Goal: Book appointment/travel/reservation

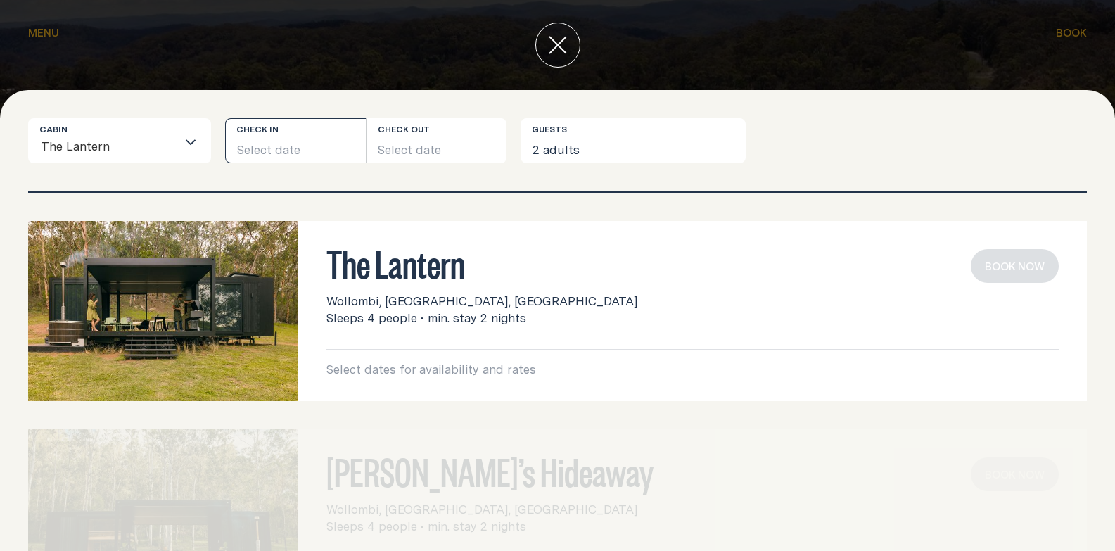
click at [297, 153] on button "Select date" at bounding box center [295, 140] width 141 height 45
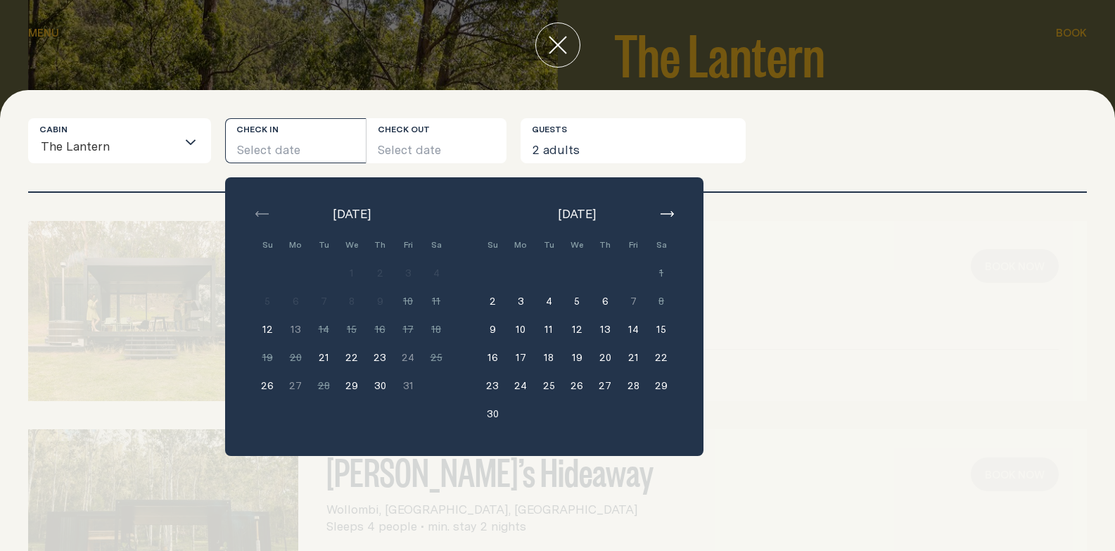
click at [664, 206] on button "button" at bounding box center [666, 213] width 17 height 17
click at [253, 209] on button "button" at bounding box center [261, 213] width 17 height 17
click at [675, 215] on div "[DATE] Su Mo Tu We Th Fri Sa Min. 2 nights 1 Min. 2 nights 2 Min. 2 nights 3 Mi…" at bounding box center [464, 316] width 478 height 279
click at [927, 229] on div "The Lantern Wollombi, [GEOGRAPHIC_DATA], [GEOGRAPHIC_DATA] Sleeps 4 people • mi…" at bounding box center [557, 311] width 1059 height 180
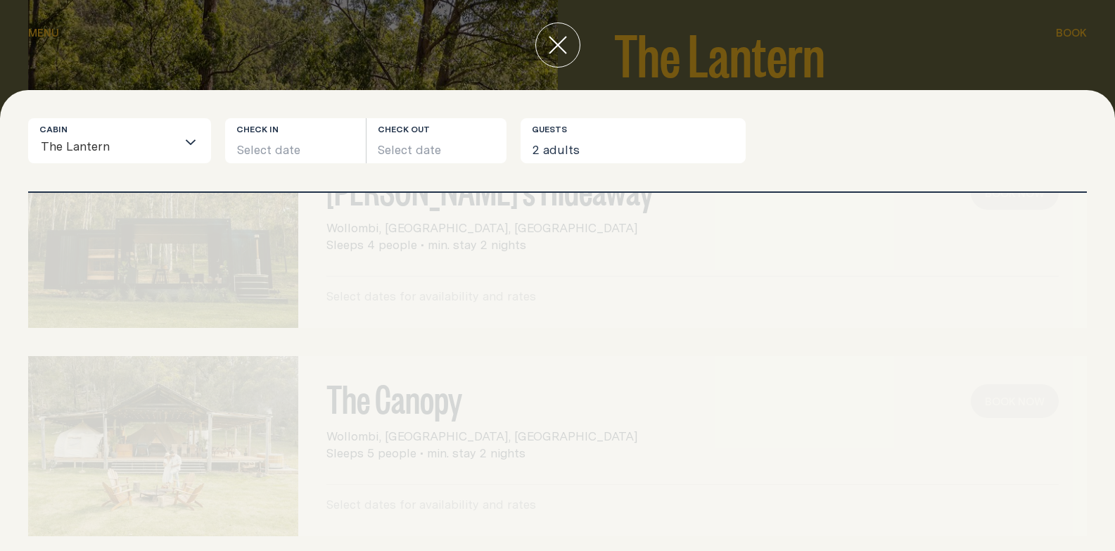
scroll to position [295, 0]
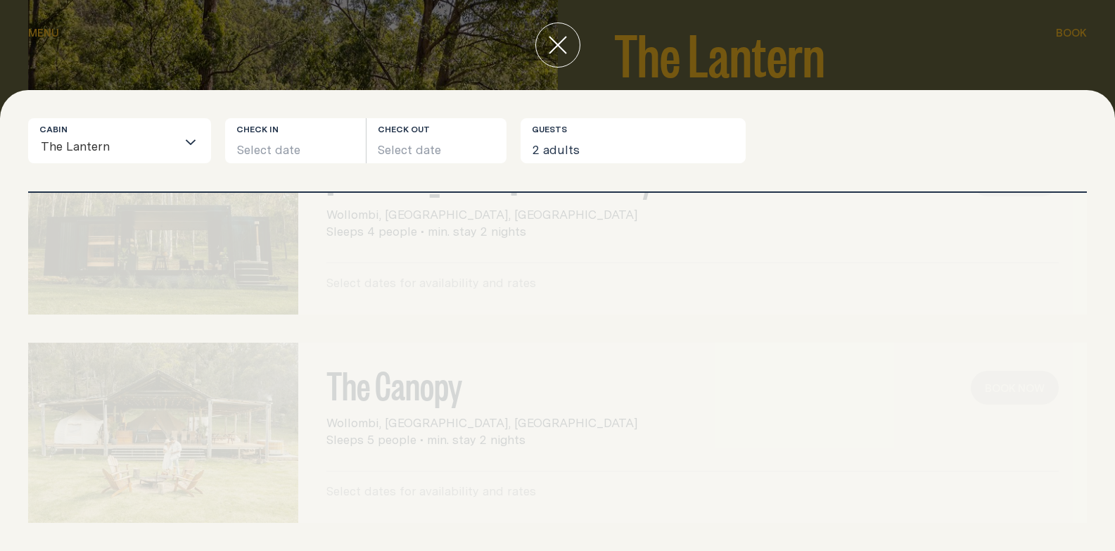
click at [450, 398] on div "The Canopy Wollombi, [GEOGRAPHIC_DATA], [GEOGRAPHIC_DATA] Sleeps 5 people • min…" at bounding box center [557, 433] width 1059 height 180
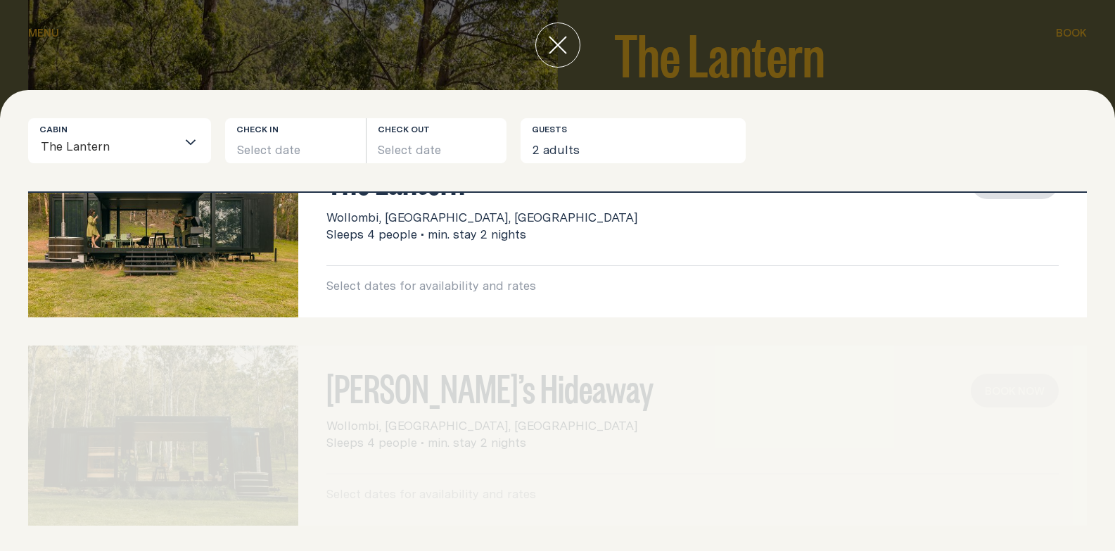
click at [436, 369] on div "[PERSON_NAME]’s Hideaway Wollombi, [GEOGRAPHIC_DATA], [GEOGRAPHIC_DATA] Sleeps …" at bounding box center [557, 435] width 1059 height 180
click at [445, 402] on div "[PERSON_NAME]’s Hideaway Wollombi, [GEOGRAPHIC_DATA], [GEOGRAPHIC_DATA] Sleeps …" at bounding box center [557, 435] width 1059 height 180
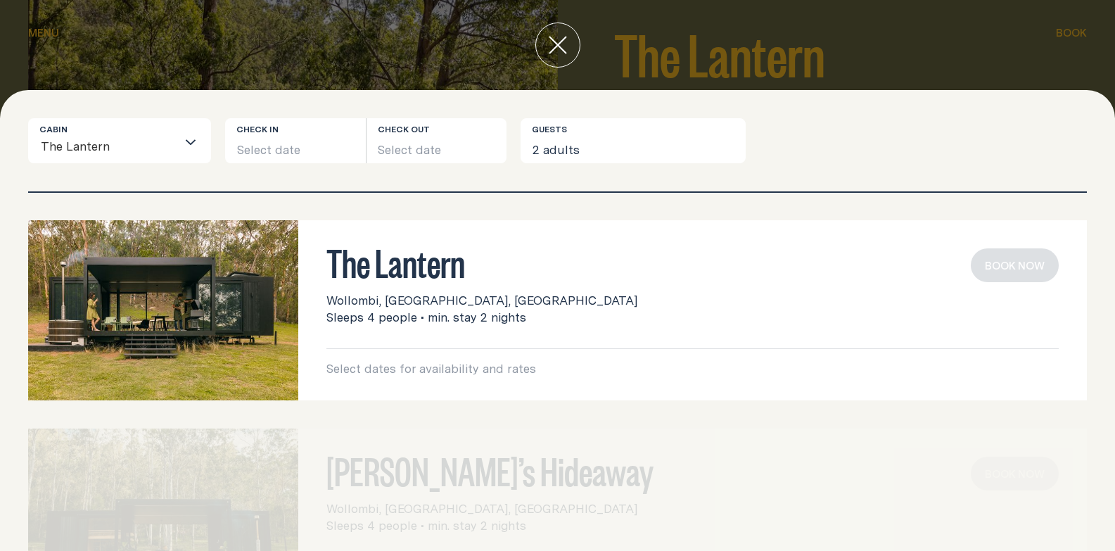
scroll to position [0, 0]
drag, startPoint x: 555, startPoint y: 381, endPoint x: 385, endPoint y: 350, distance: 173.0
click at [385, 350] on div "The Lantern Wollombi, [GEOGRAPHIC_DATA], [GEOGRAPHIC_DATA] Sleeps 4 people • mi…" at bounding box center [692, 311] width 789 height 180
click at [426, 333] on div "The Lantern Wollombi, [GEOGRAPHIC_DATA], [GEOGRAPHIC_DATA] Sleeps 4 people • mi…" at bounding box center [692, 313] width 732 height 129
click at [277, 144] on button "Select date" at bounding box center [295, 140] width 141 height 45
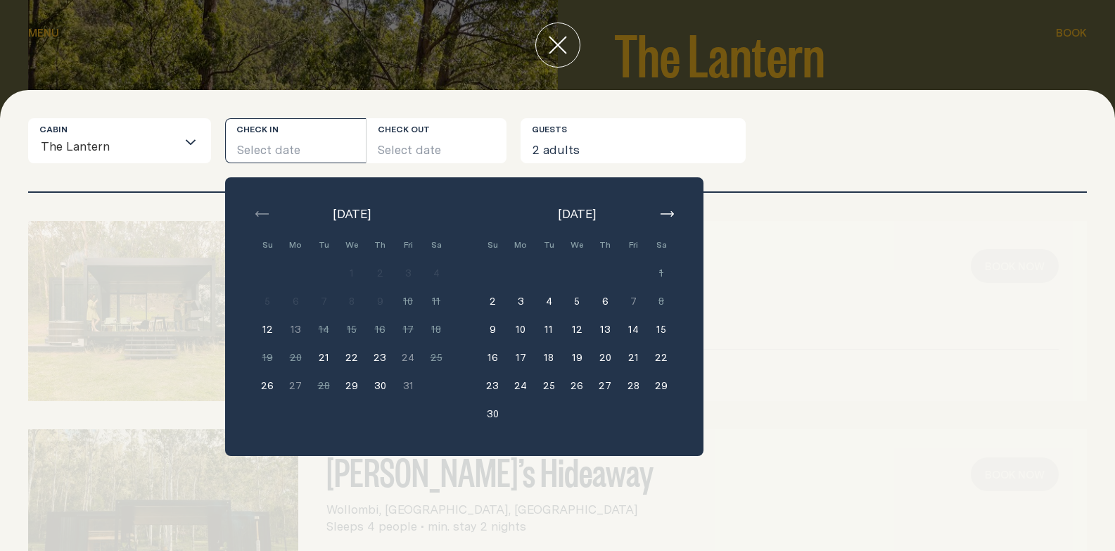
click at [159, 144] on input "Search for option" at bounding box center [143, 148] width 66 height 30
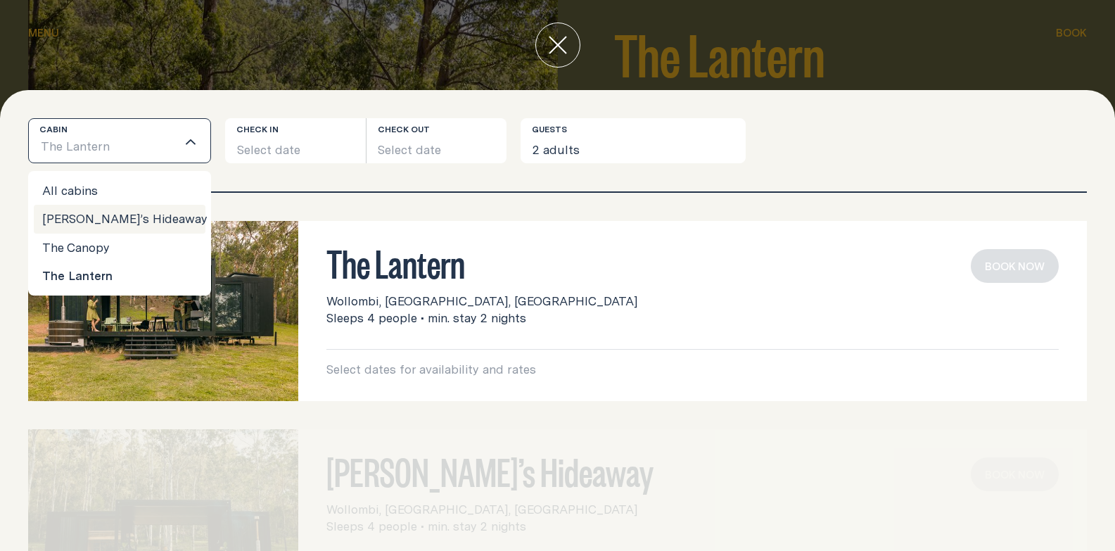
click at [146, 219] on li "[PERSON_NAME]’s Hideaway" at bounding box center [120, 219] width 172 height 28
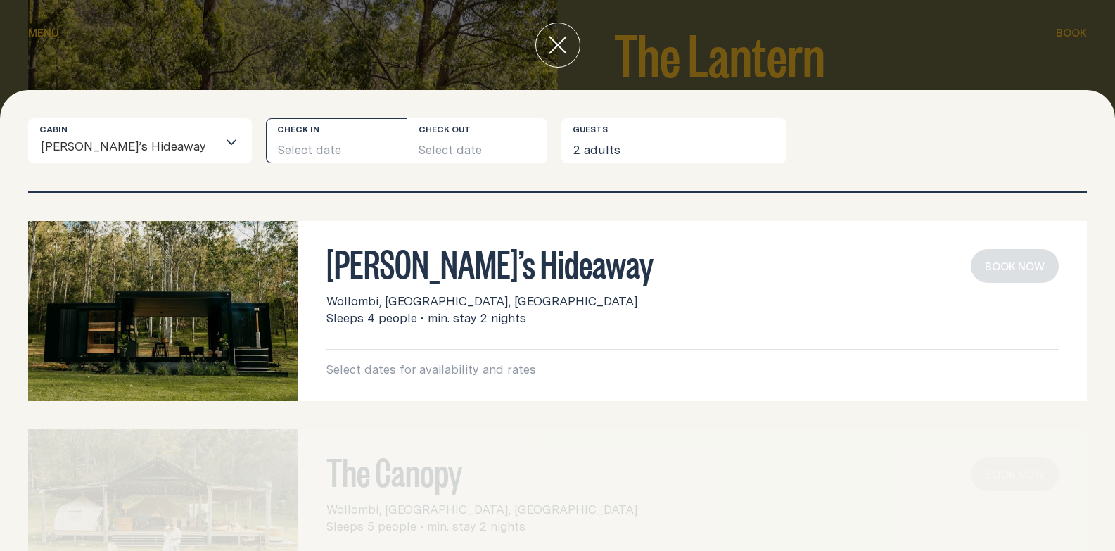
click at [322, 146] on button "Select date" at bounding box center [336, 140] width 141 height 45
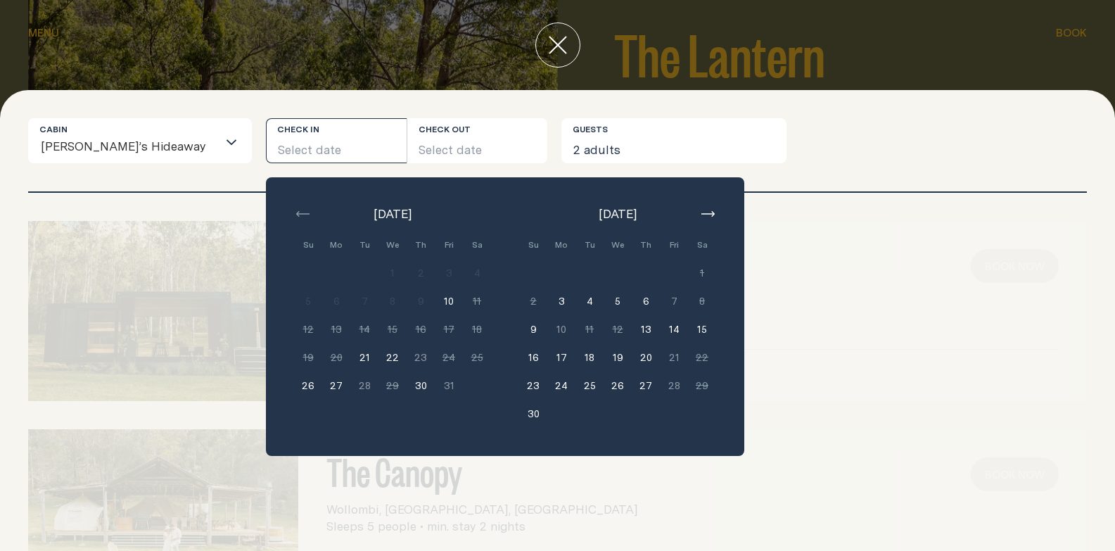
click at [919, 145] on div "Cabin [PERSON_NAME]’s Hideaway Loading... Check in Select date Check out Select…" at bounding box center [557, 140] width 1059 height 45
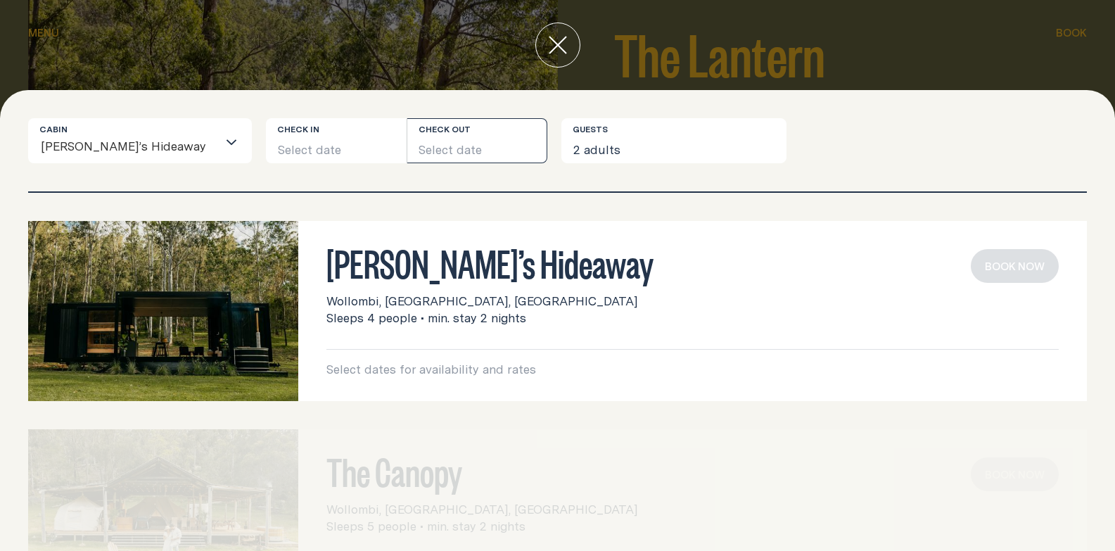
click at [461, 155] on button "Select date" at bounding box center [477, 140] width 141 height 45
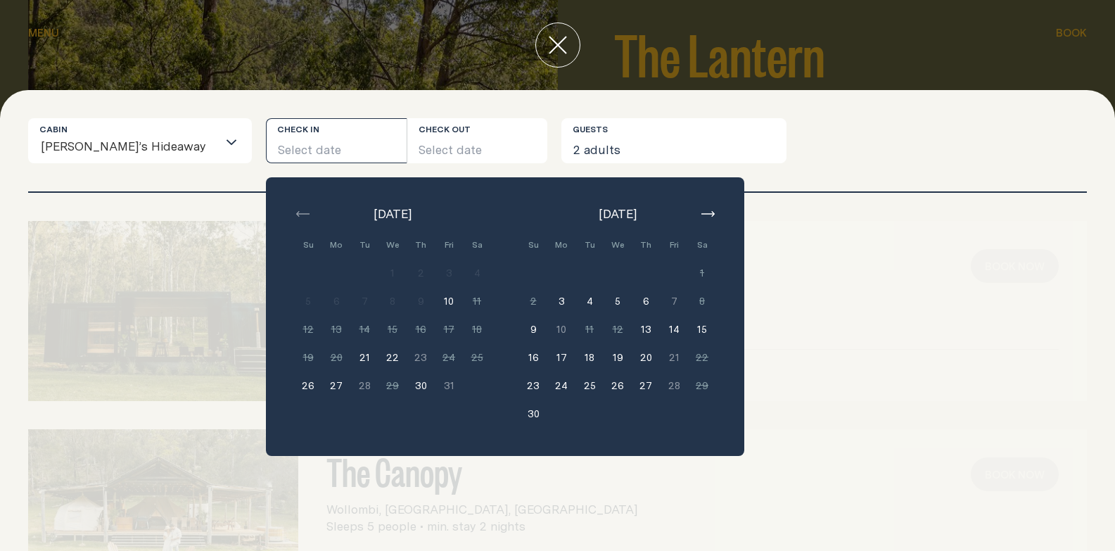
click at [765, 234] on div "[PERSON_NAME]’s Hideaway Wollombi, [GEOGRAPHIC_DATA], [GEOGRAPHIC_DATA] Sleeps …" at bounding box center [557, 311] width 1059 height 180
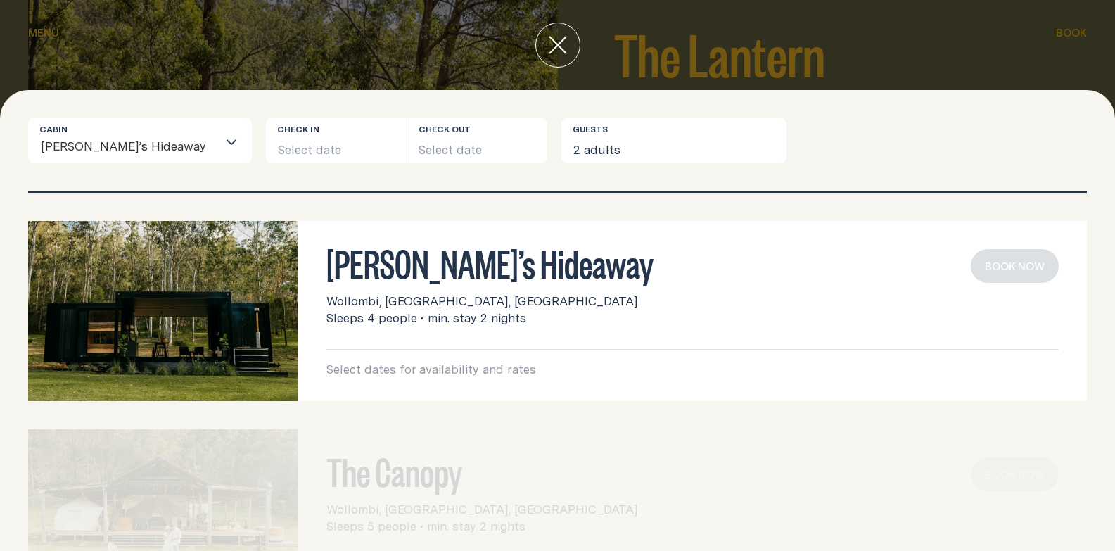
click at [554, 47] on icon "close" at bounding box center [558, 45] width 18 height 18
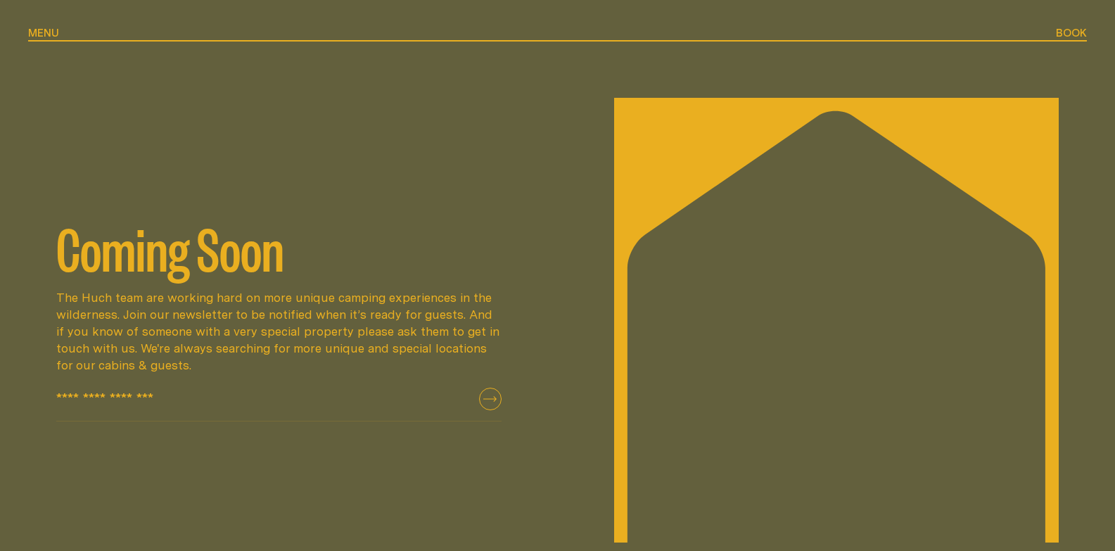
scroll to position [2445, 0]
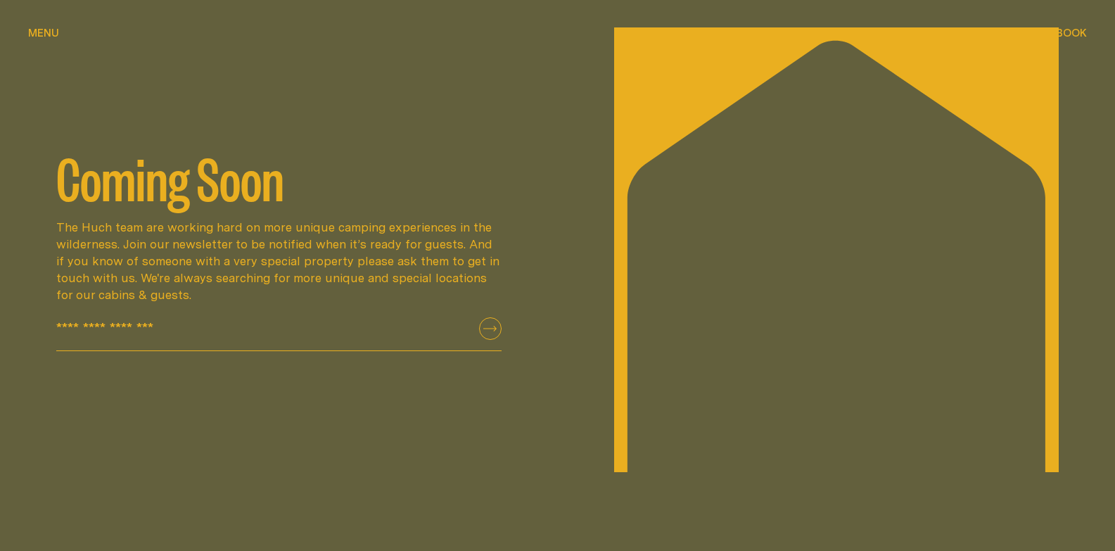
drag, startPoint x: 246, startPoint y: 321, endPoint x: 35, endPoint y: 163, distance: 263.7
click at [34, 164] on div "Coming Soon The [PERSON_NAME] team are working hard on more unique camping expe…" at bounding box center [279, 249] width 502 height 203
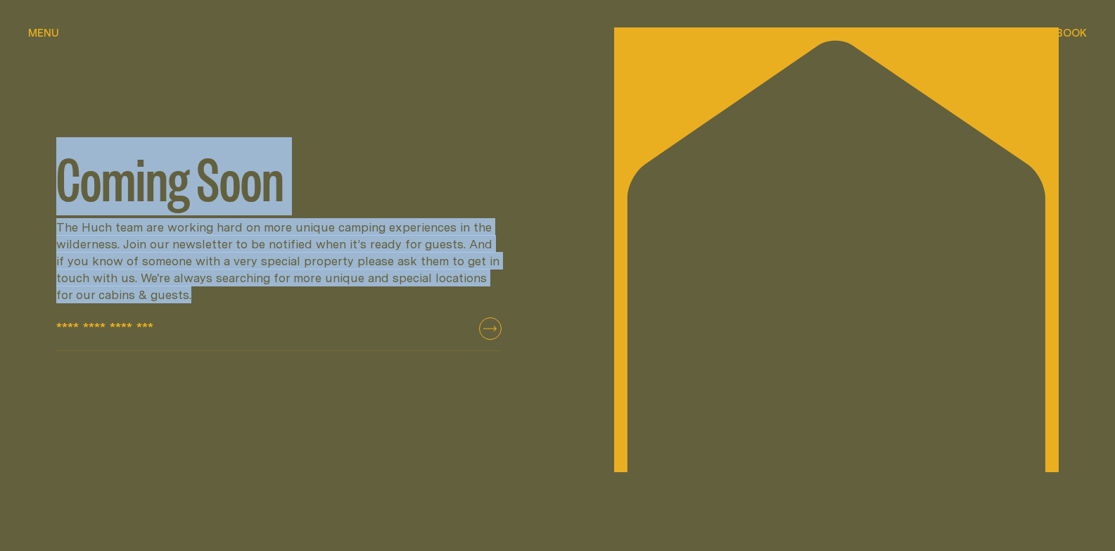
drag, startPoint x: 38, startPoint y: 158, endPoint x: 290, endPoint y: 329, distance: 304.8
click at [290, 329] on div "Coming Soon The [PERSON_NAME] team are working hard on more unique camping expe…" at bounding box center [279, 249] width 502 height 203
click at [271, 334] on input "email" at bounding box center [278, 334] width 445 height 34
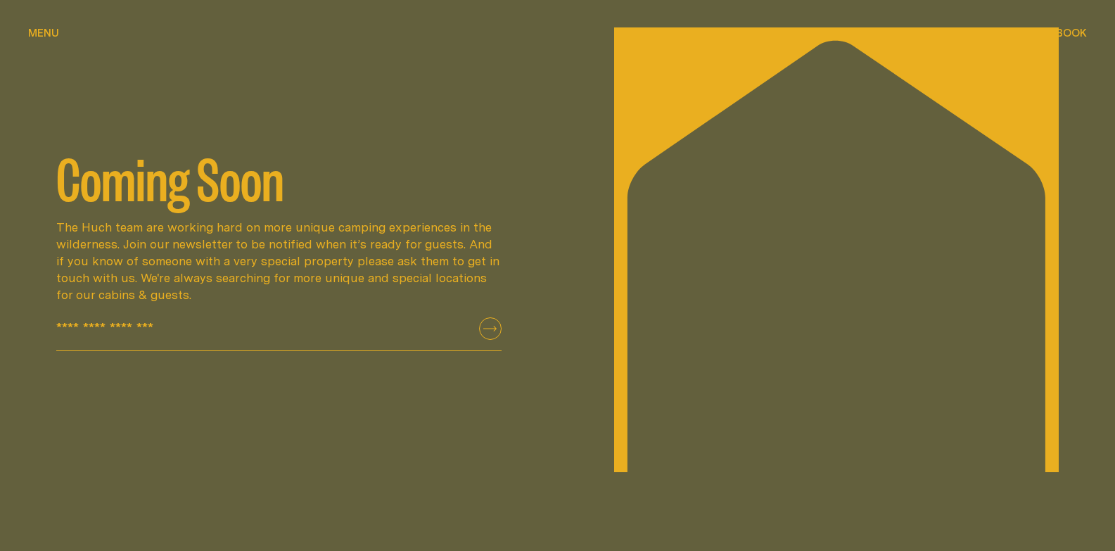
drag, startPoint x: 216, startPoint y: 311, endPoint x: 63, endPoint y: 186, distance: 197.5
click at [63, 189] on div "Coming Soon The [PERSON_NAME] team are working hard on more unique camping expe…" at bounding box center [279, 249] width 502 height 203
click at [63, 186] on h2 "Coming Soon" at bounding box center [278, 176] width 445 height 56
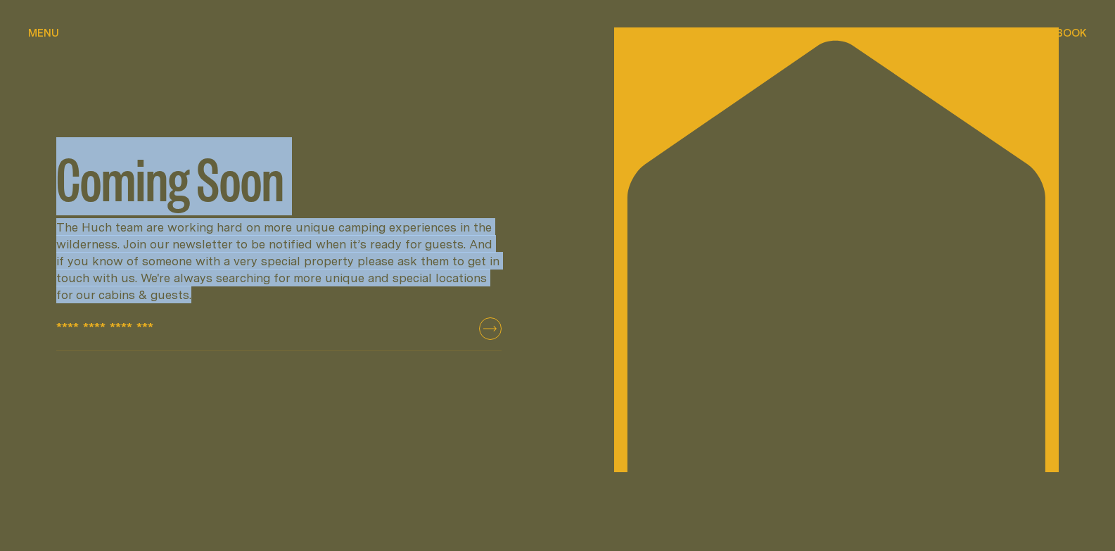
drag, startPoint x: 63, startPoint y: 186, endPoint x: 215, endPoint y: 292, distance: 185.6
click at [215, 292] on div "Coming Soon The [PERSON_NAME] team are working hard on more unique camping expe…" at bounding box center [279, 249] width 502 height 203
click at [215, 292] on p "The Huch team are working hard on more unique camping experiences in the wilder…" at bounding box center [278, 261] width 445 height 84
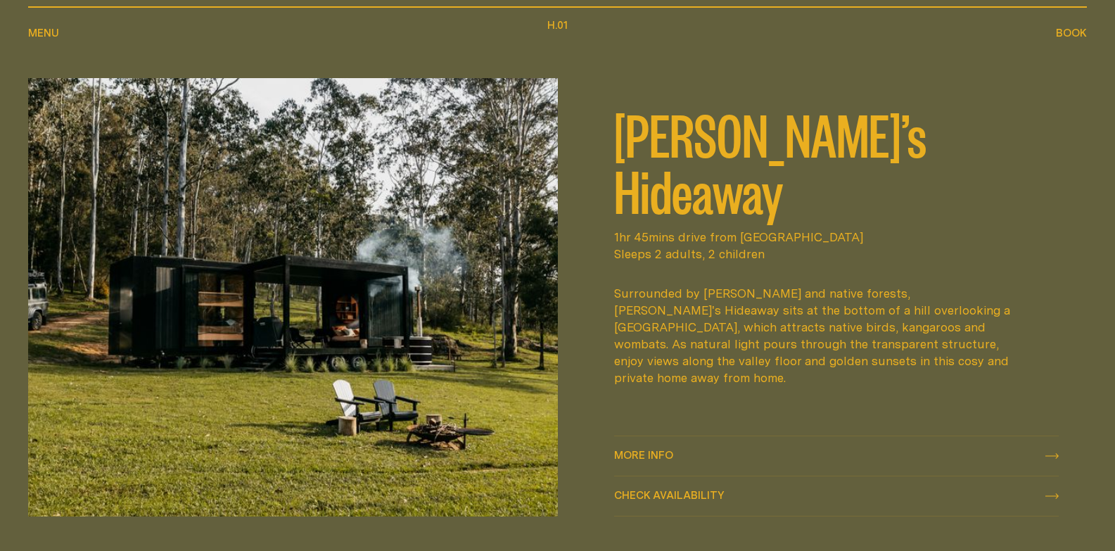
scroll to position [633, 0]
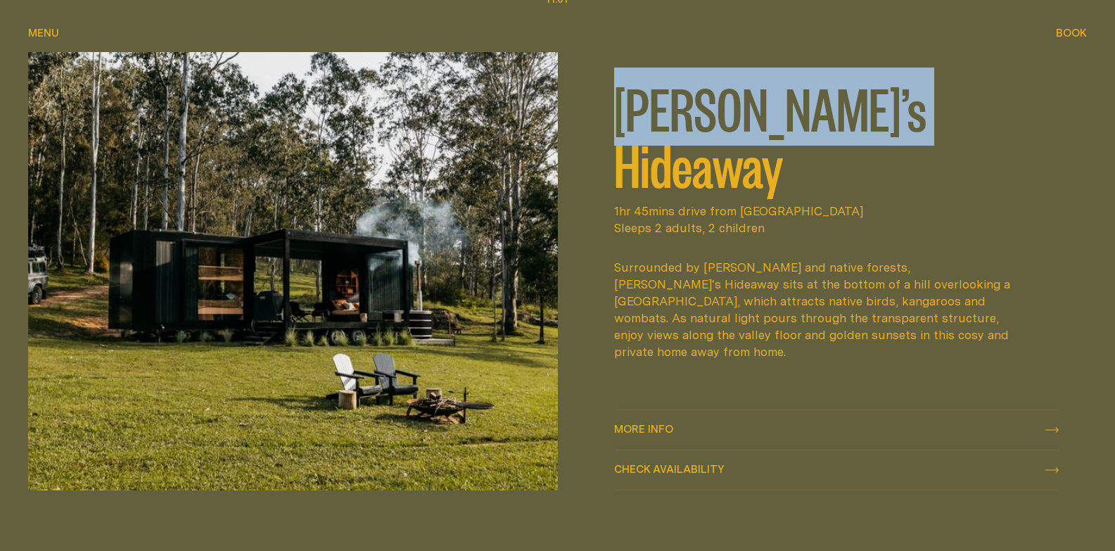
drag, startPoint x: 601, startPoint y: 154, endPoint x: 936, endPoint y: 170, distance: 335.2
click at [936, 170] on div "[PERSON_NAME]’s Hideaway 1hr 45mins drive from [GEOGRAPHIC_DATA] Sleeps 2 adult…" at bounding box center [837, 271] width 502 height 438
click at [936, 170] on h2 "[PERSON_NAME]’s Hideaway" at bounding box center [836, 135] width 445 height 113
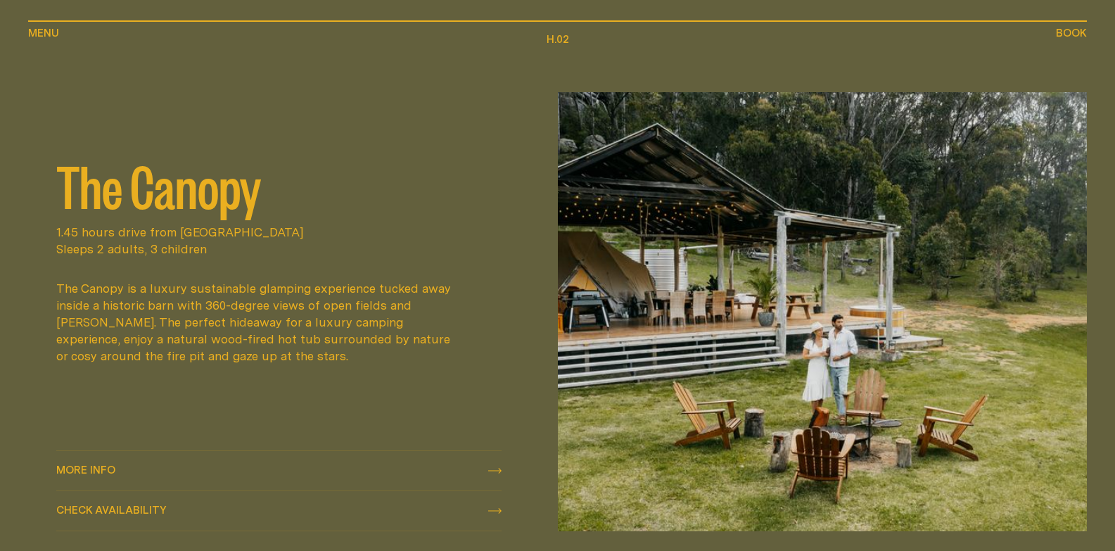
scroll to position [1196, 0]
